Goal: Transaction & Acquisition: Purchase product/service

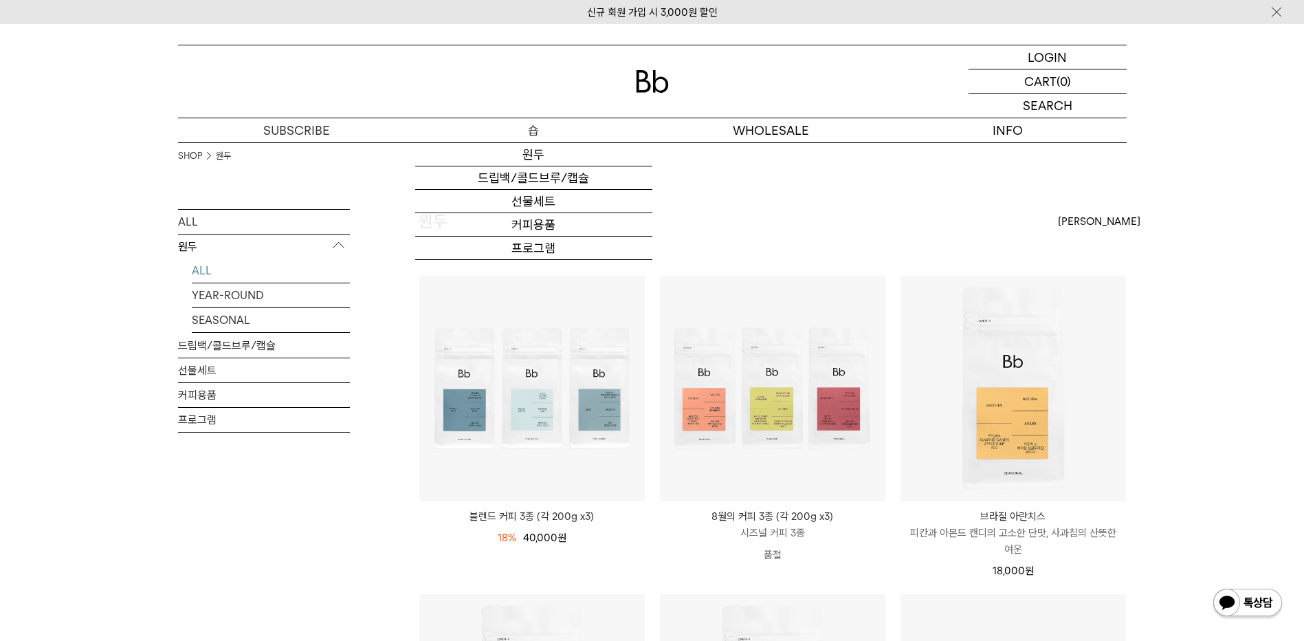
click at [533, 128] on p "숍" at bounding box center [533, 130] width 237 height 24
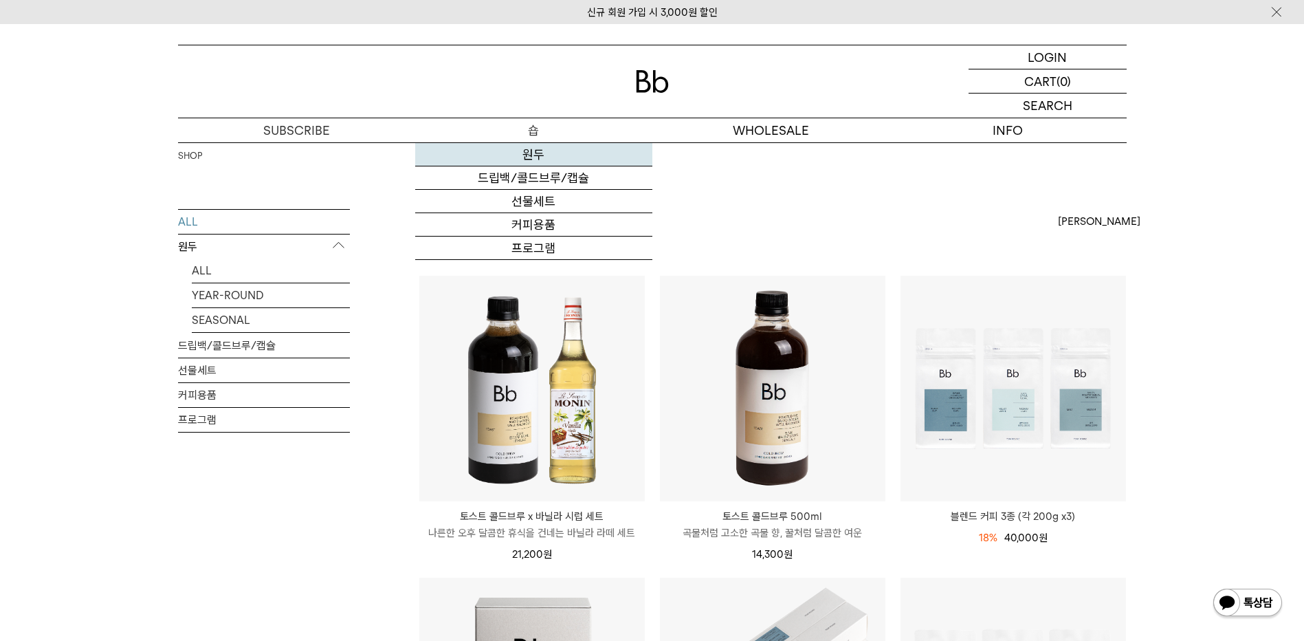
click at [532, 158] on link "원두" at bounding box center [533, 154] width 237 height 23
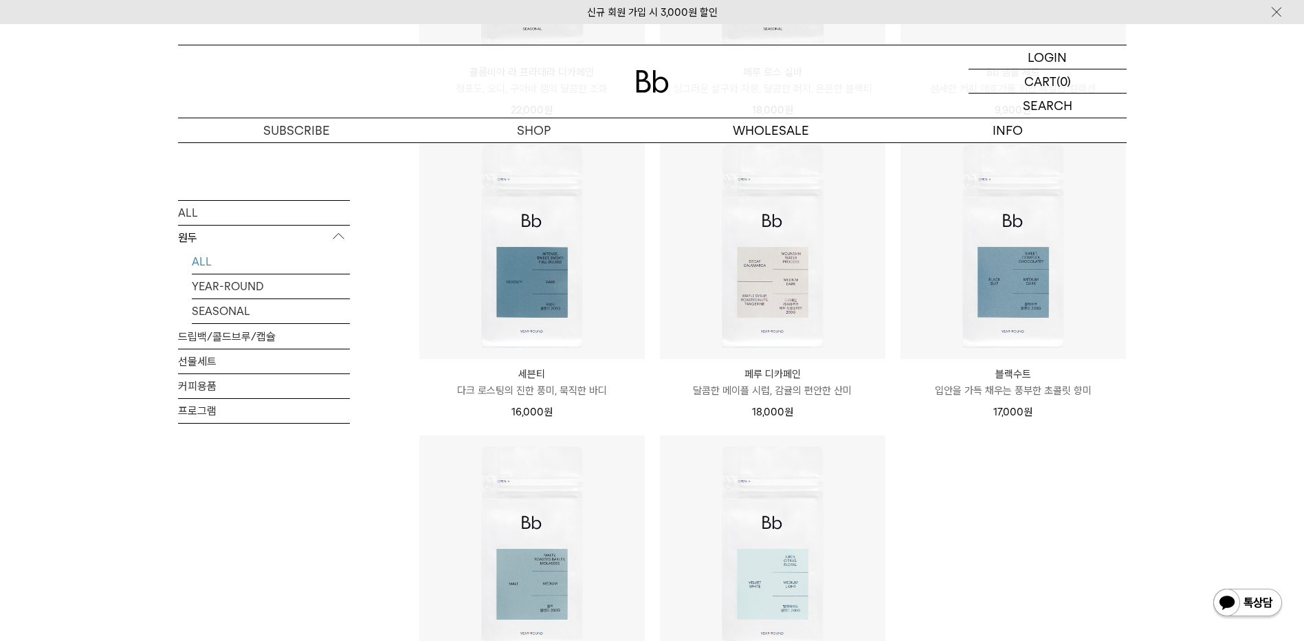
scroll to position [756, 0]
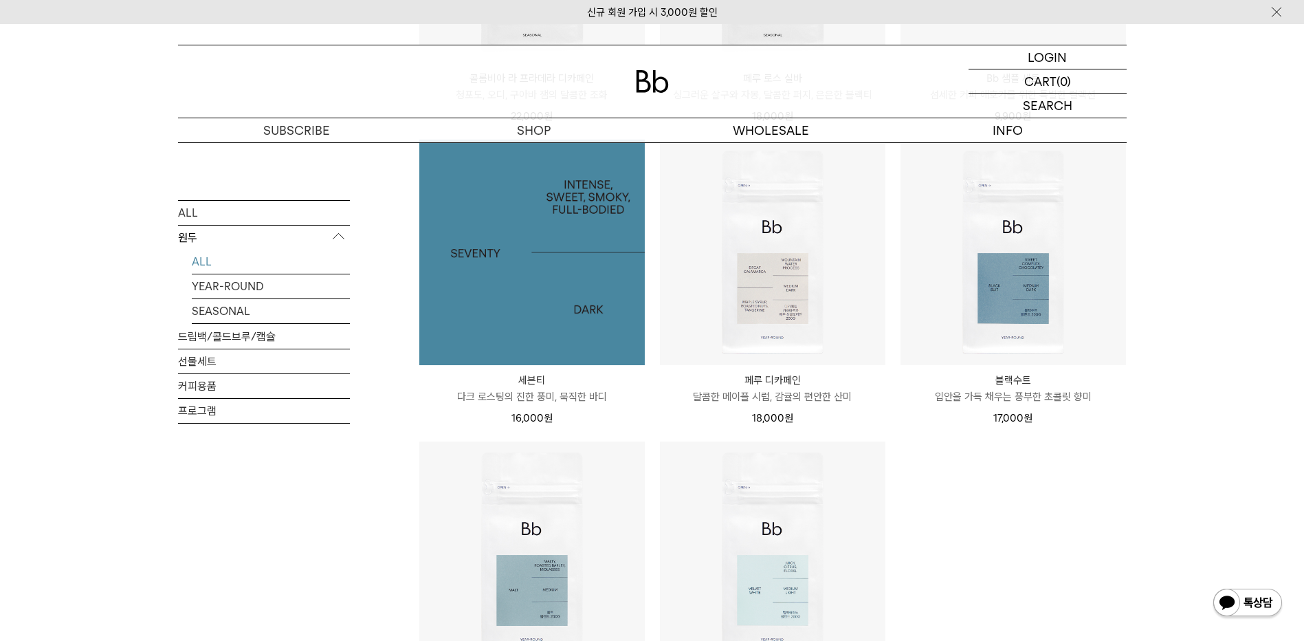
click at [546, 304] on img at bounding box center [531, 252] width 225 height 225
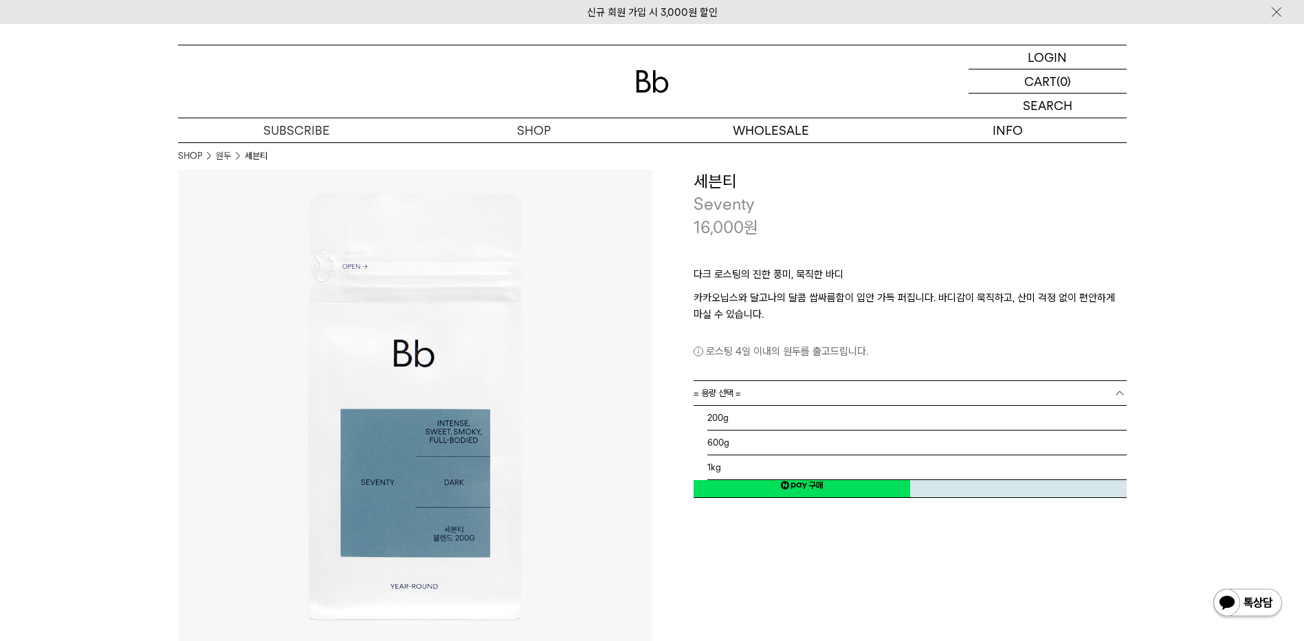
click at [711, 397] on span "= 용량 선택 =" at bounding box center [717, 393] width 47 height 24
click at [711, 469] on li "1kg" at bounding box center [916, 467] width 419 height 25
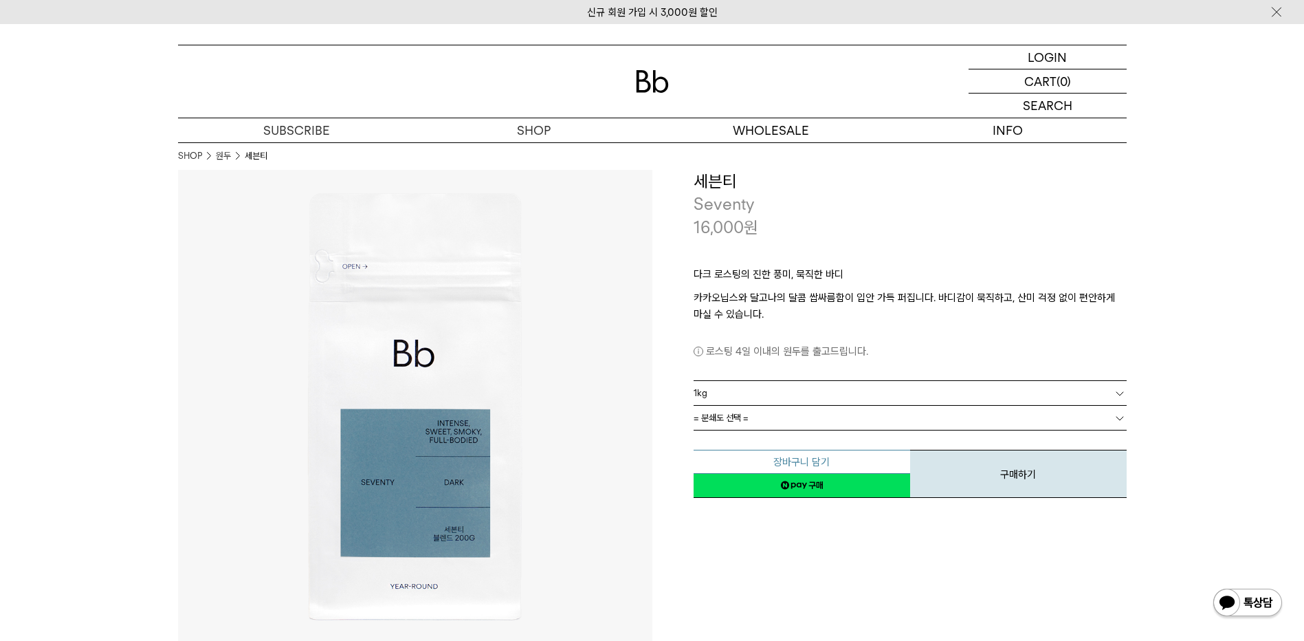
click at [796, 460] on button "장바구니 담기" at bounding box center [802, 462] width 217 height 24
click at [995, 476] on button "구매하기" at bounding box center [1018, 474] width 217 height 48
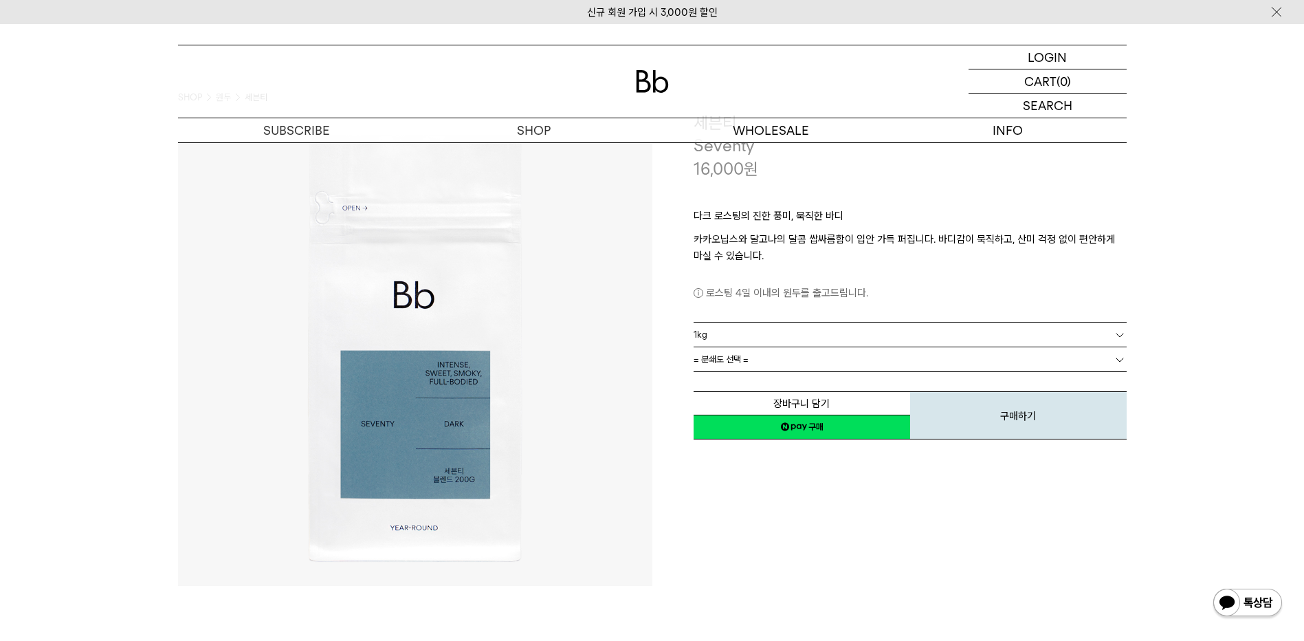
scroll to position [137, 0]
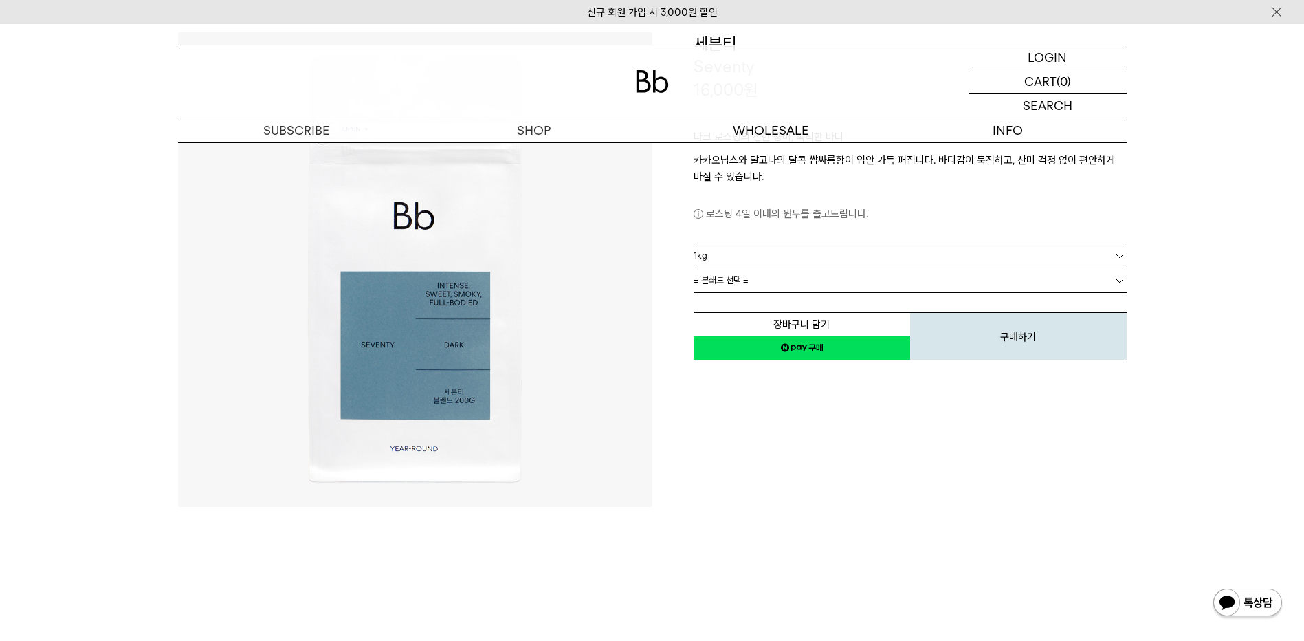
click at [744, 283] on span "= 분쇄도 선택 =" at bounding box center [721, 280] width 55 height 24
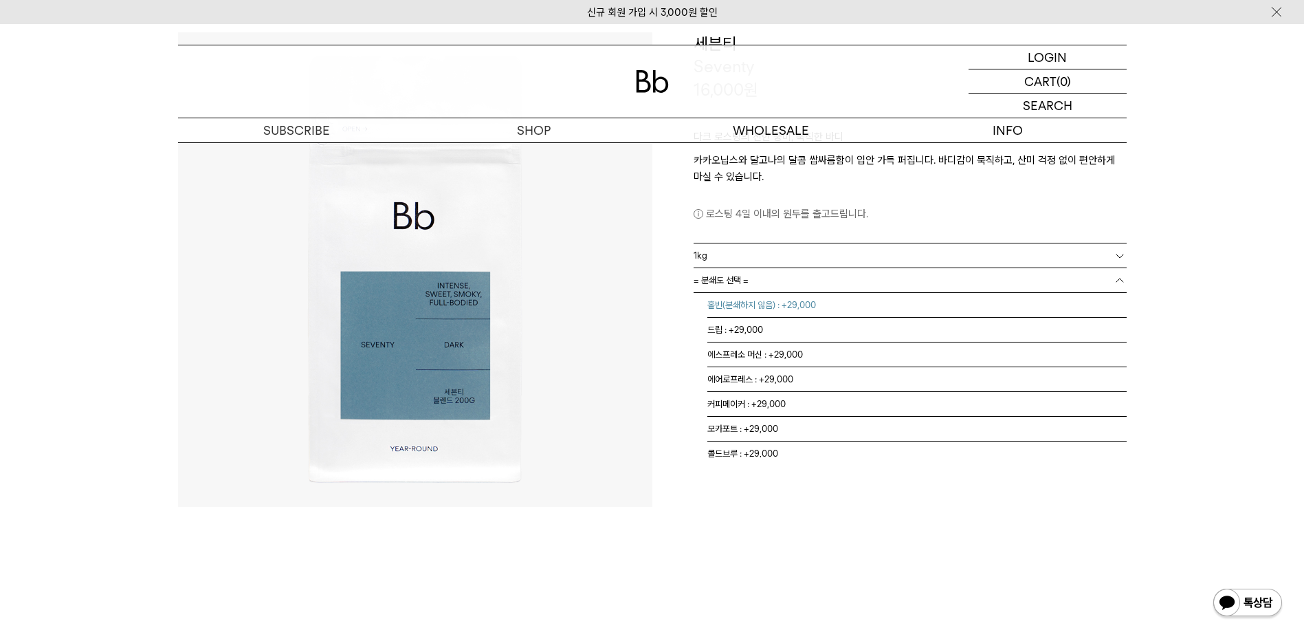
click at [751, 304] on li "홀빈(분쇄하지 않음) : +29,000" at bounding box center [916, 305] width 419 height 25
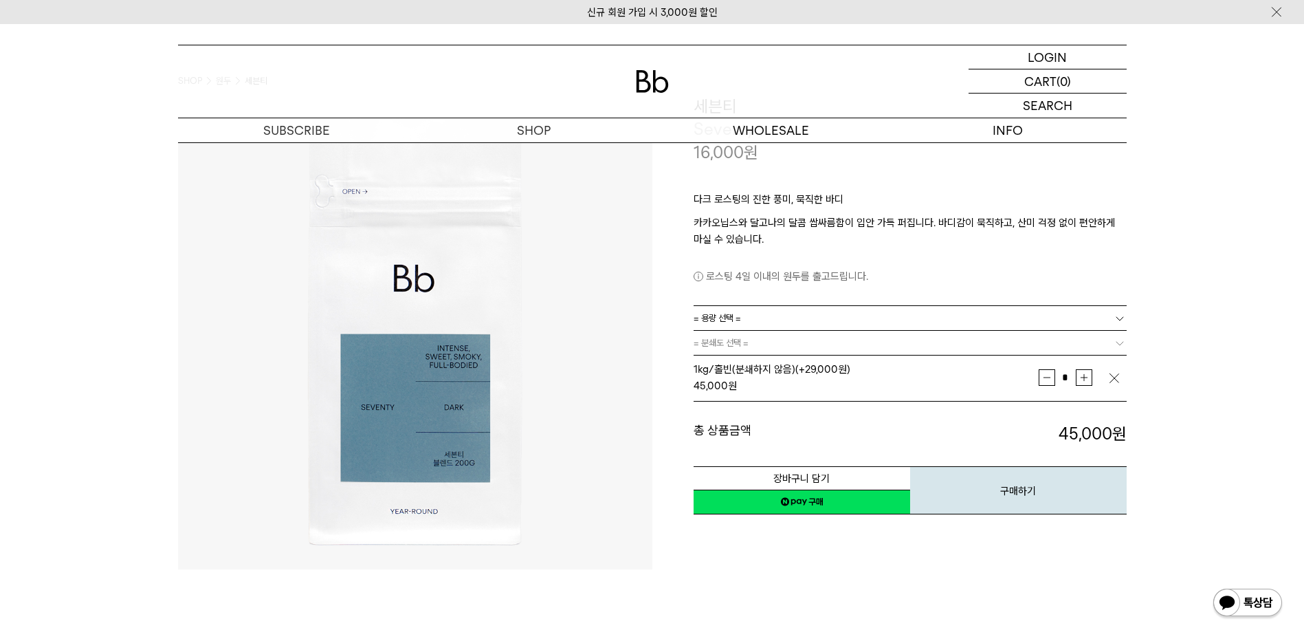
scroll to position [0, 0]
